Goal: Check status: Check status

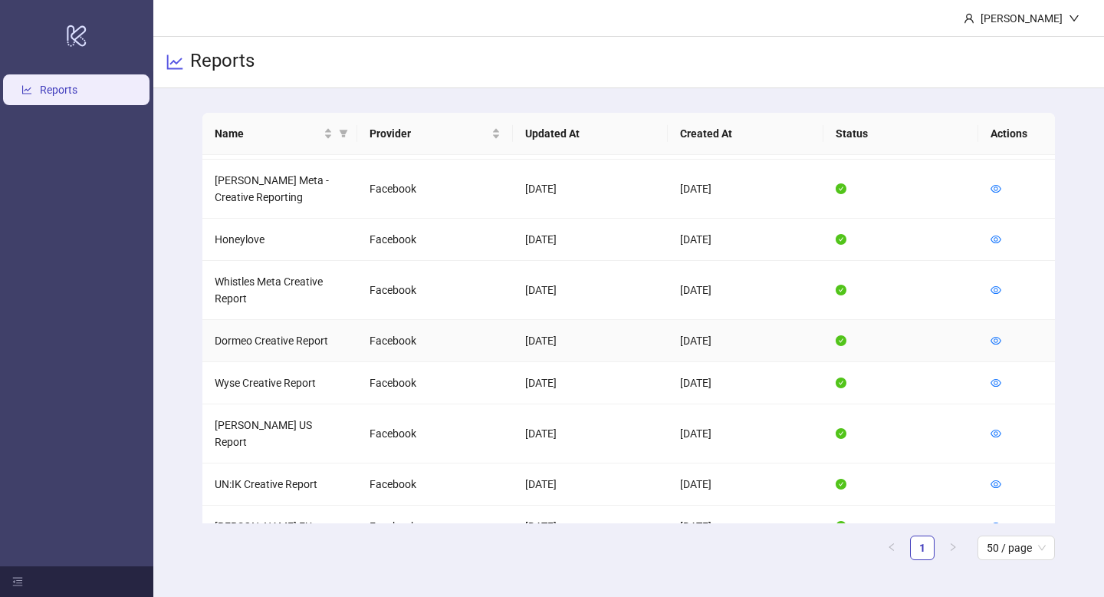
scroll to position [268, 0]
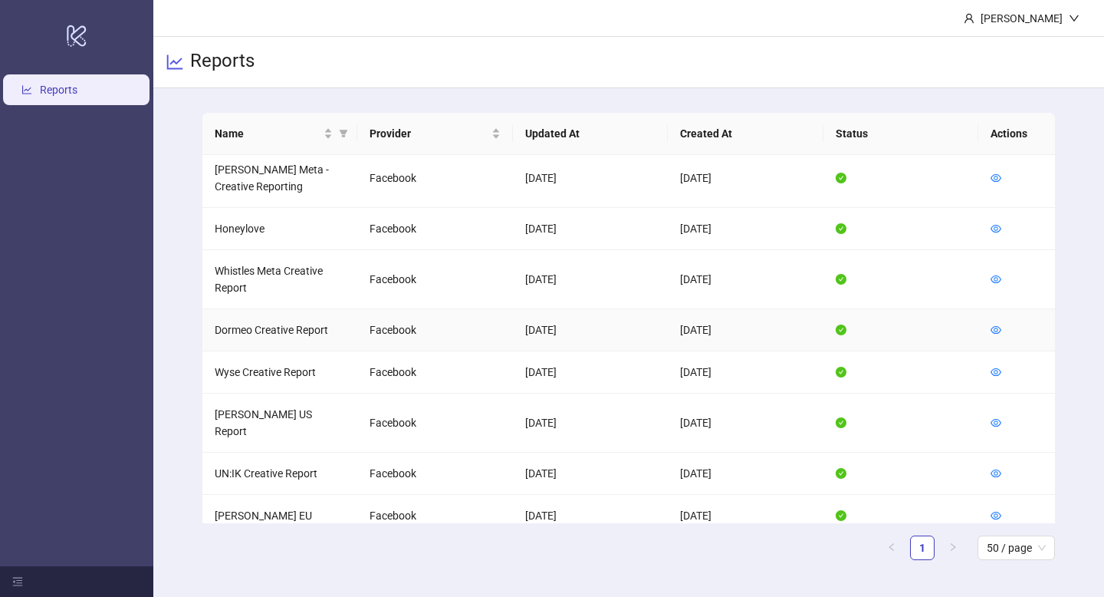
click at [1003, 309] on td at bounding box center [1016, 330] width 77 height 42
click at [995, 324] on icon "eye" at bounding box center [996, 329] width 11 height 11
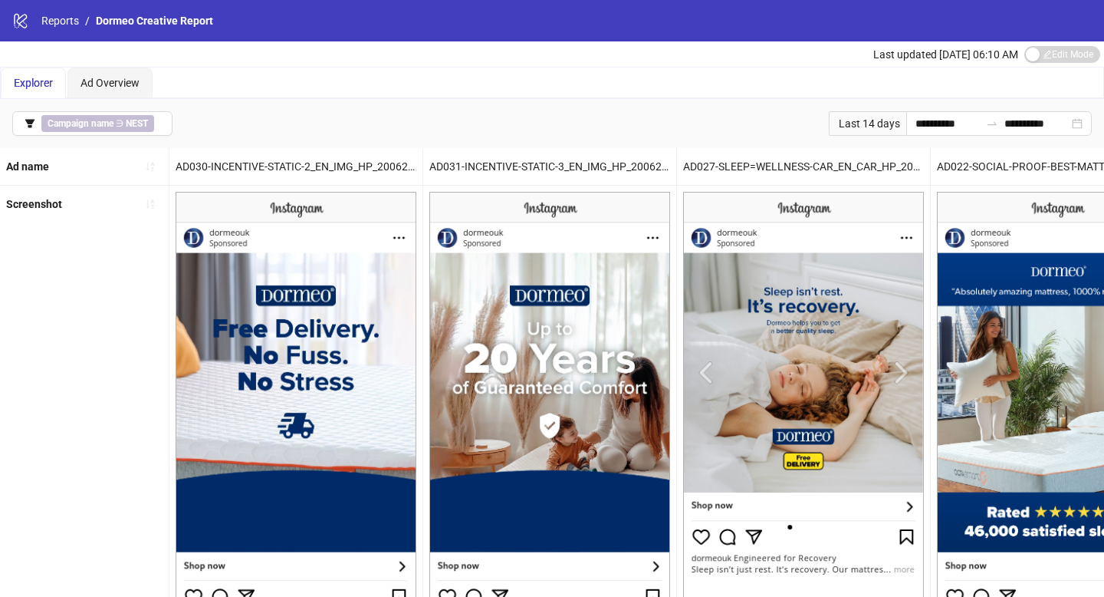
click at [879, 127] on div "Last 14 days" at bounding box center [867, 123] width 77 height 25
click at [862, 123] on div "Last 14 days" at bounding box center [867, 123] width 77 height 25
click at [919, 129] on input "**********" at bounding box center [948, 123] width 64 height 17
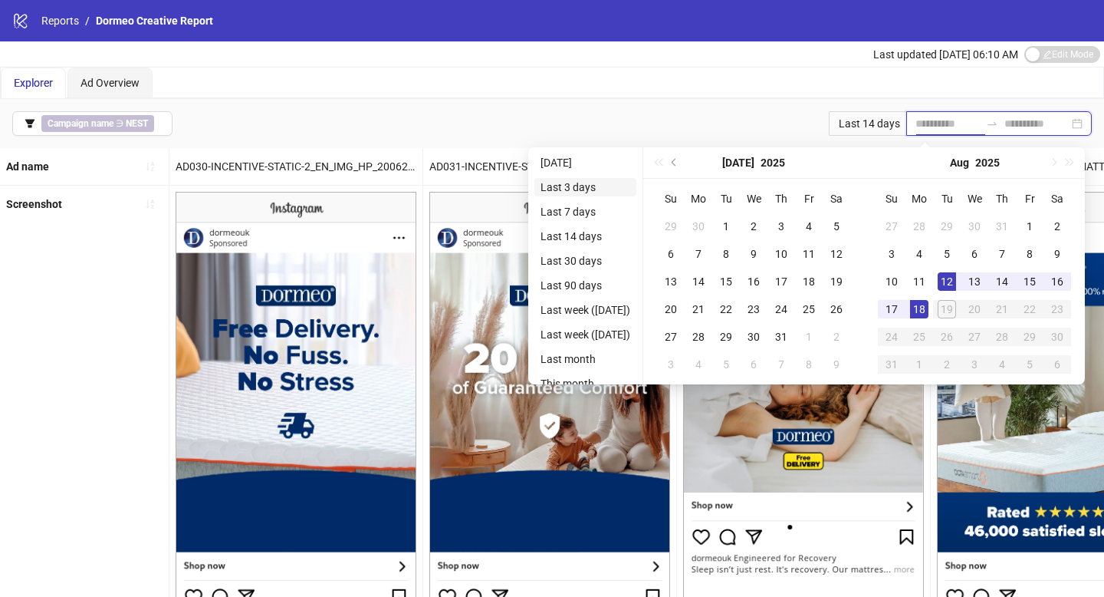
type input "**********"
click at [602, 192] on li "Last 3 days" at bounding box center [585, 187] width 102 height 18
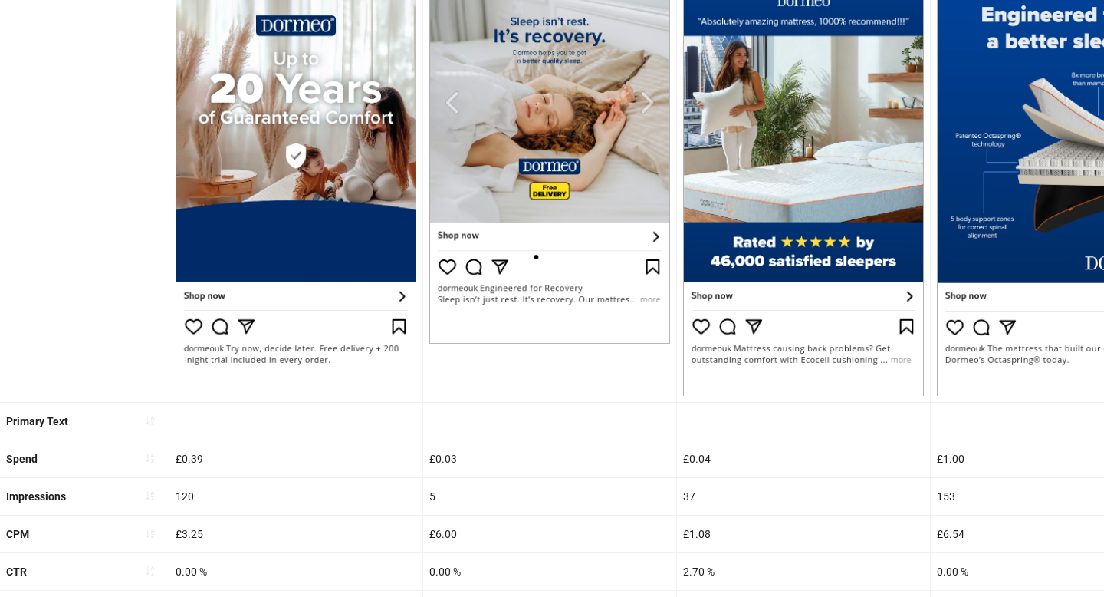
scroll to position [588, 0]
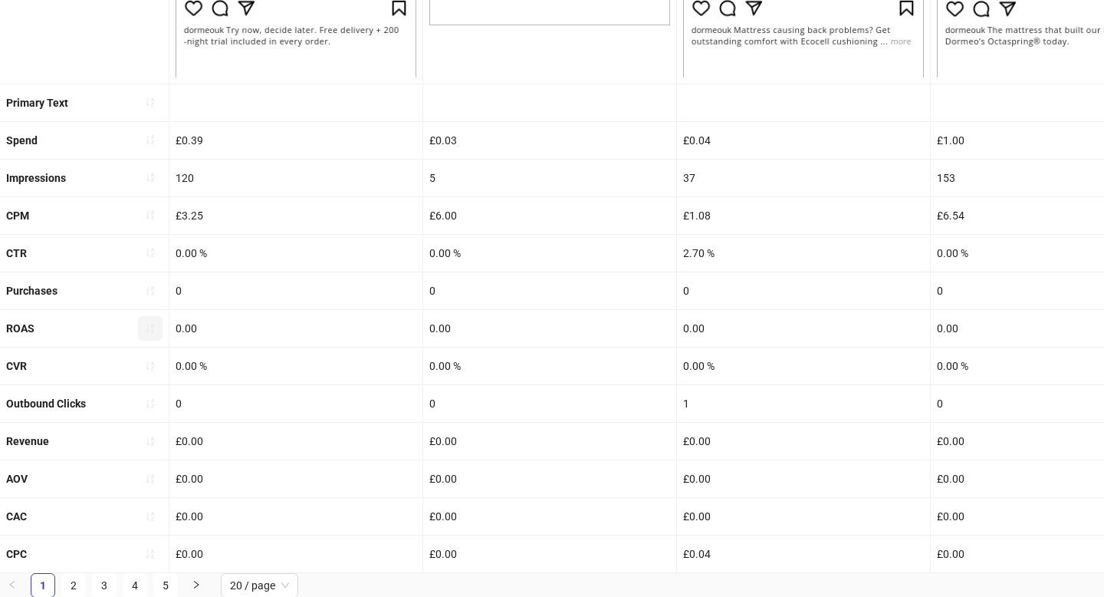
click at [152, 325] on icon "sort-ascending" at bounding box center [150, 328] width 11 height 11
click at [154, 331] on icon "sort-ascending" at bounding box center [150, 328] width 11 height 11
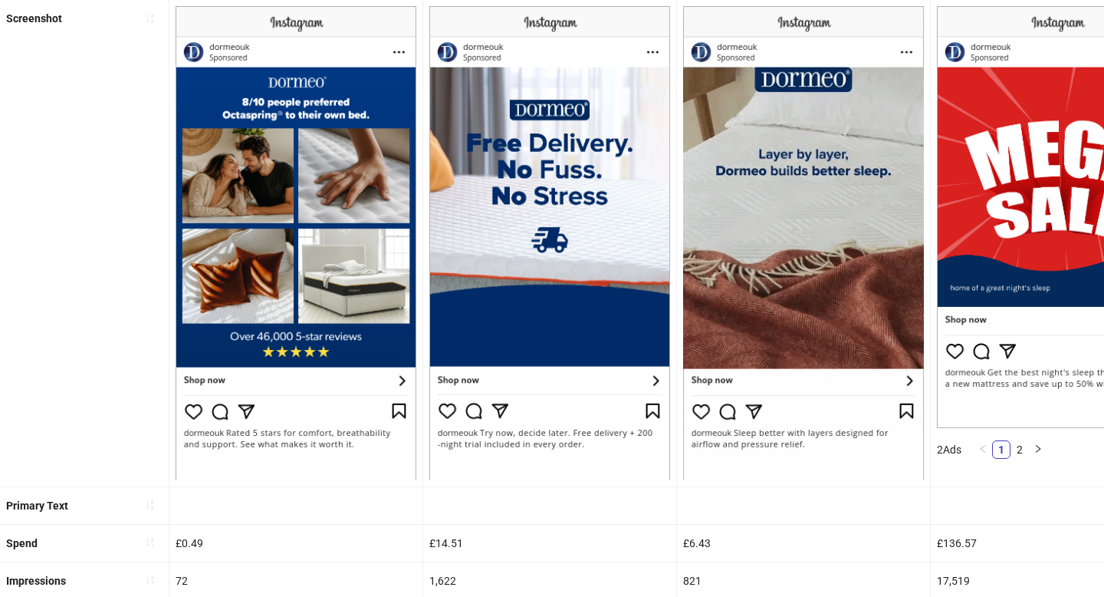
scroll to position [0, 0]
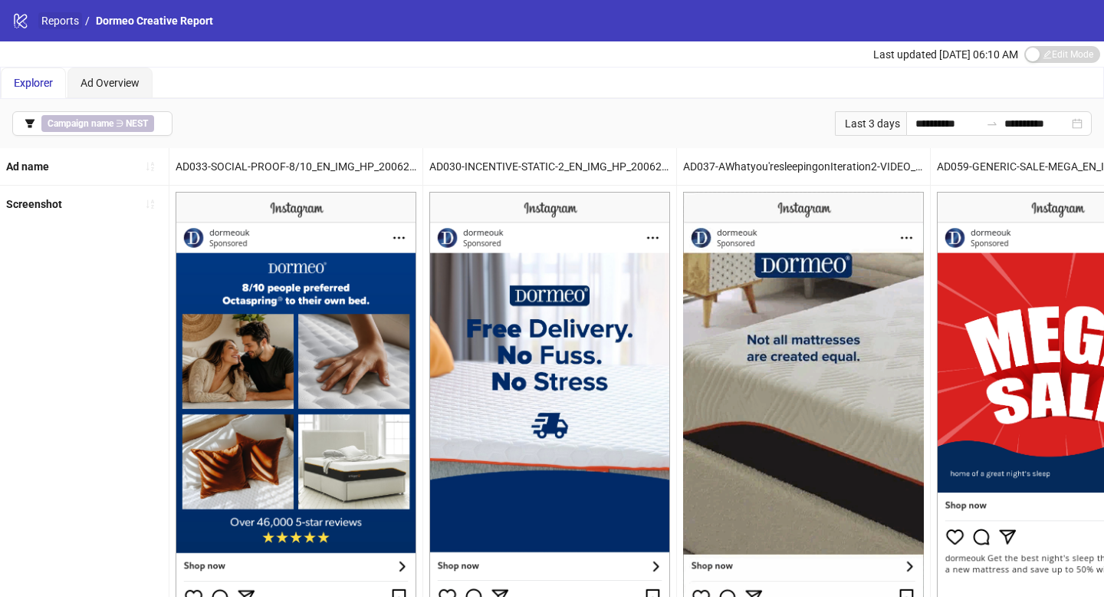
click at [48, 24] on link "Reports" at bounding box center [60, 20] width 44 height 17
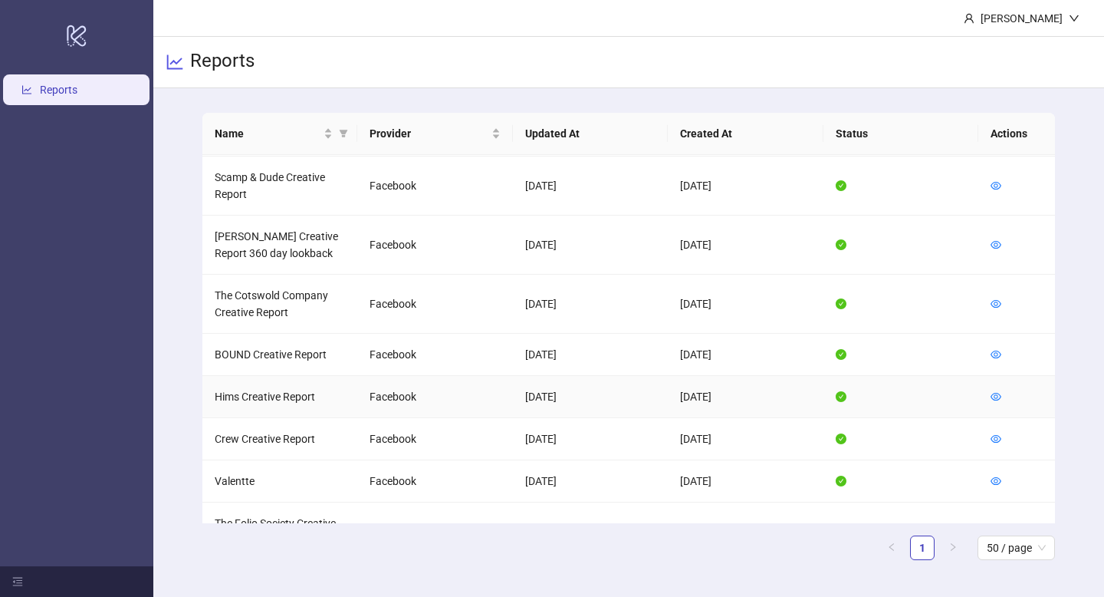
scroll to position [791, 0]
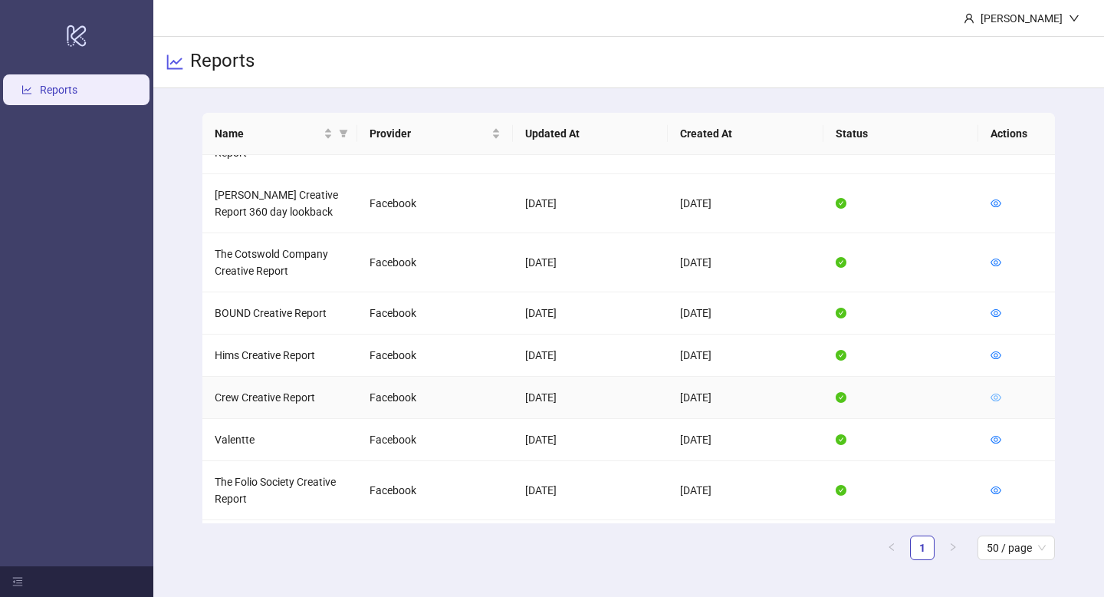
click at [995, 393] on icon "eye" at bounding box center [996, 397] width 11 height 8
